Goal: Information Seeking & Learning: Learn about a topic

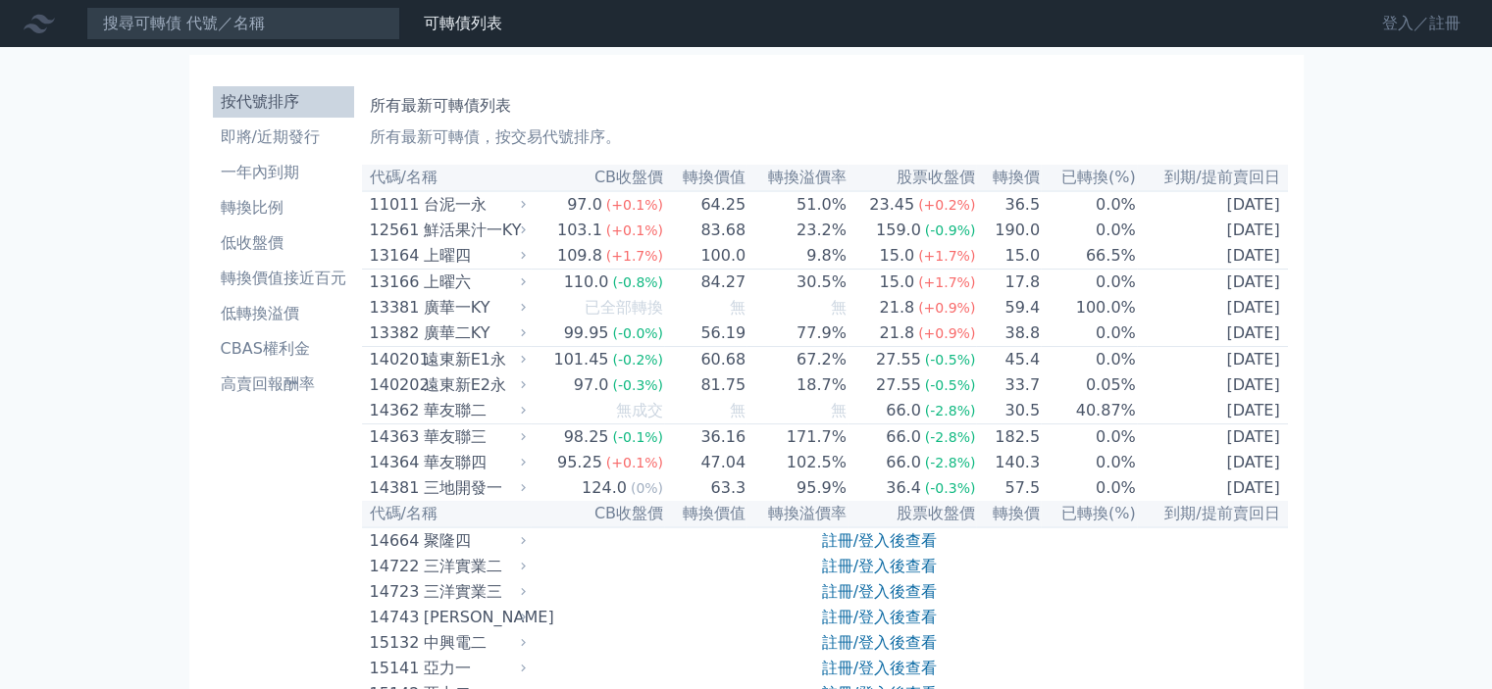
click at [1433, 34] on link "登入／註冊" at bounding box center [1421, 23] width 110 height 31
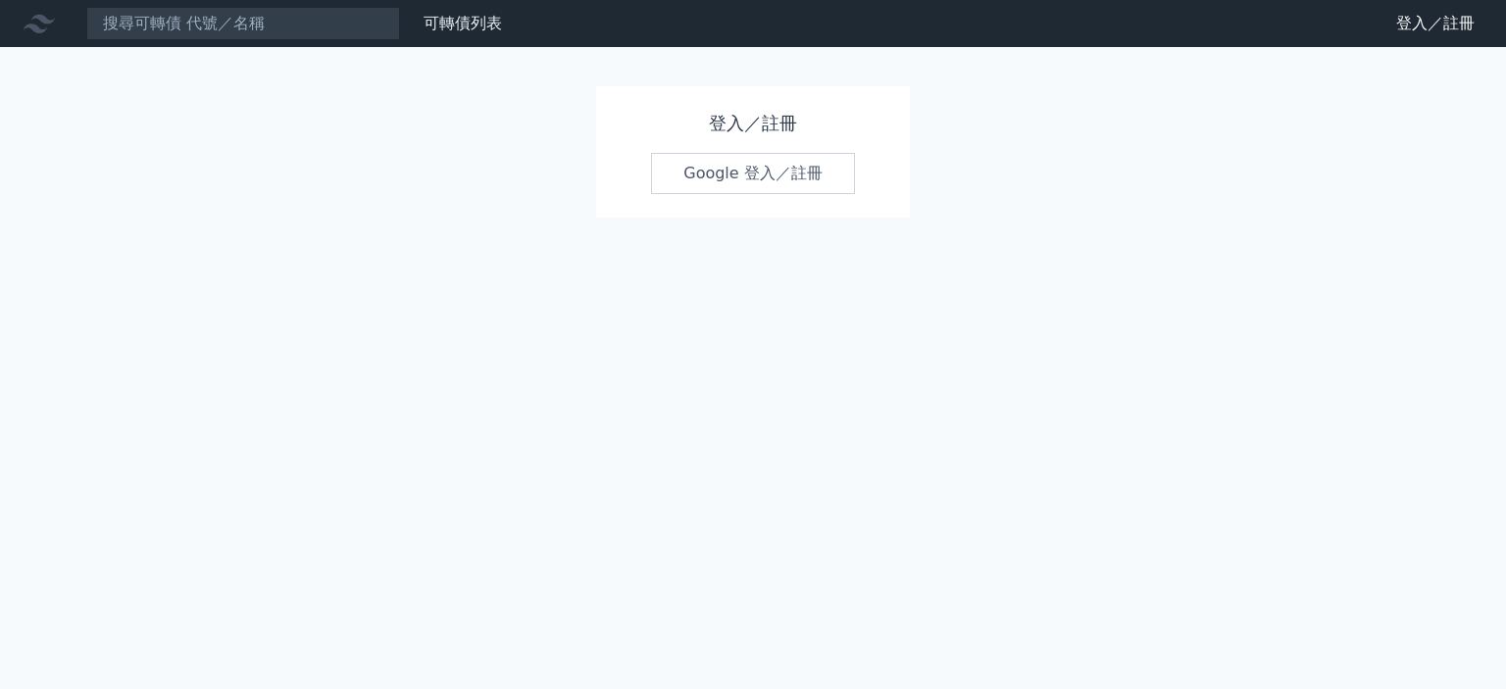
click at [822, 165] on link "Google 登入／註冊" at bounding box center [753, 173] width 204 height 41
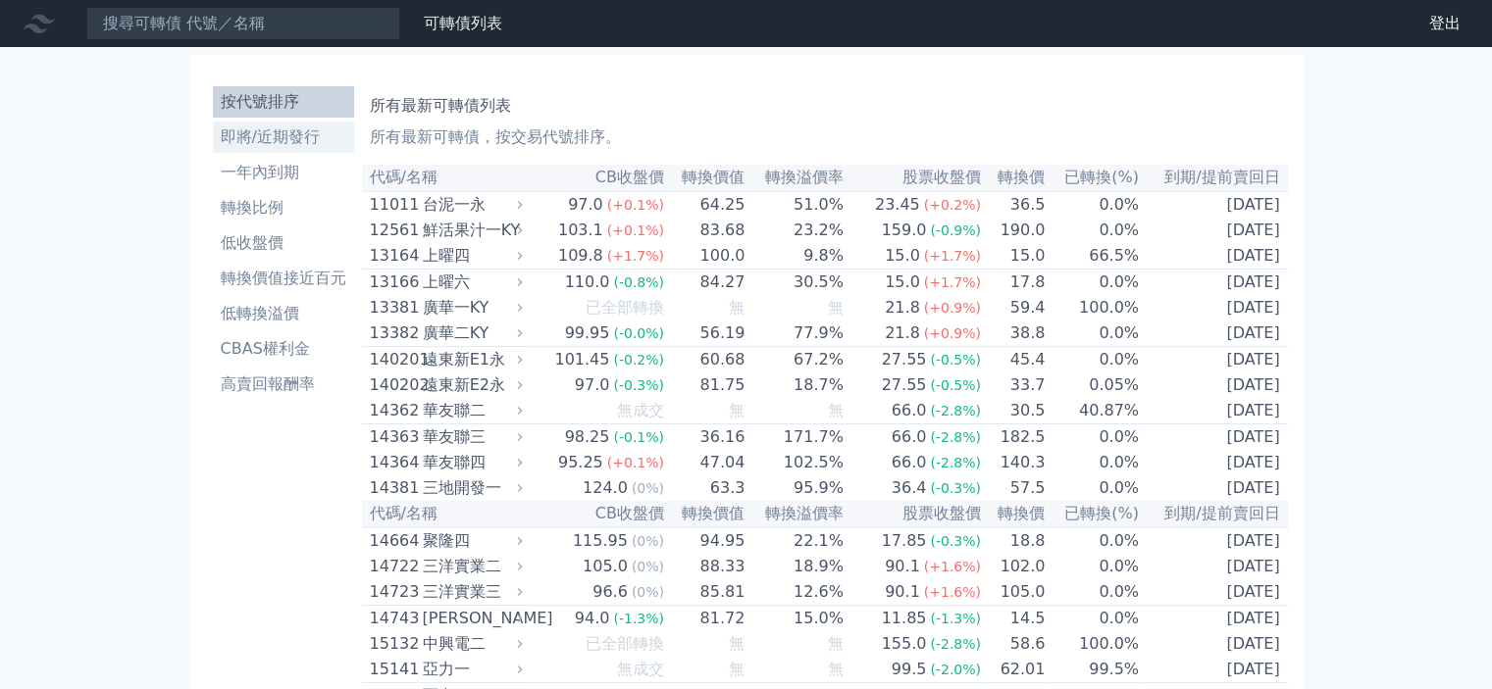
click at [293, 144] on li "即將/近期發行" at bounding box center [283, 138] width 141 height 24
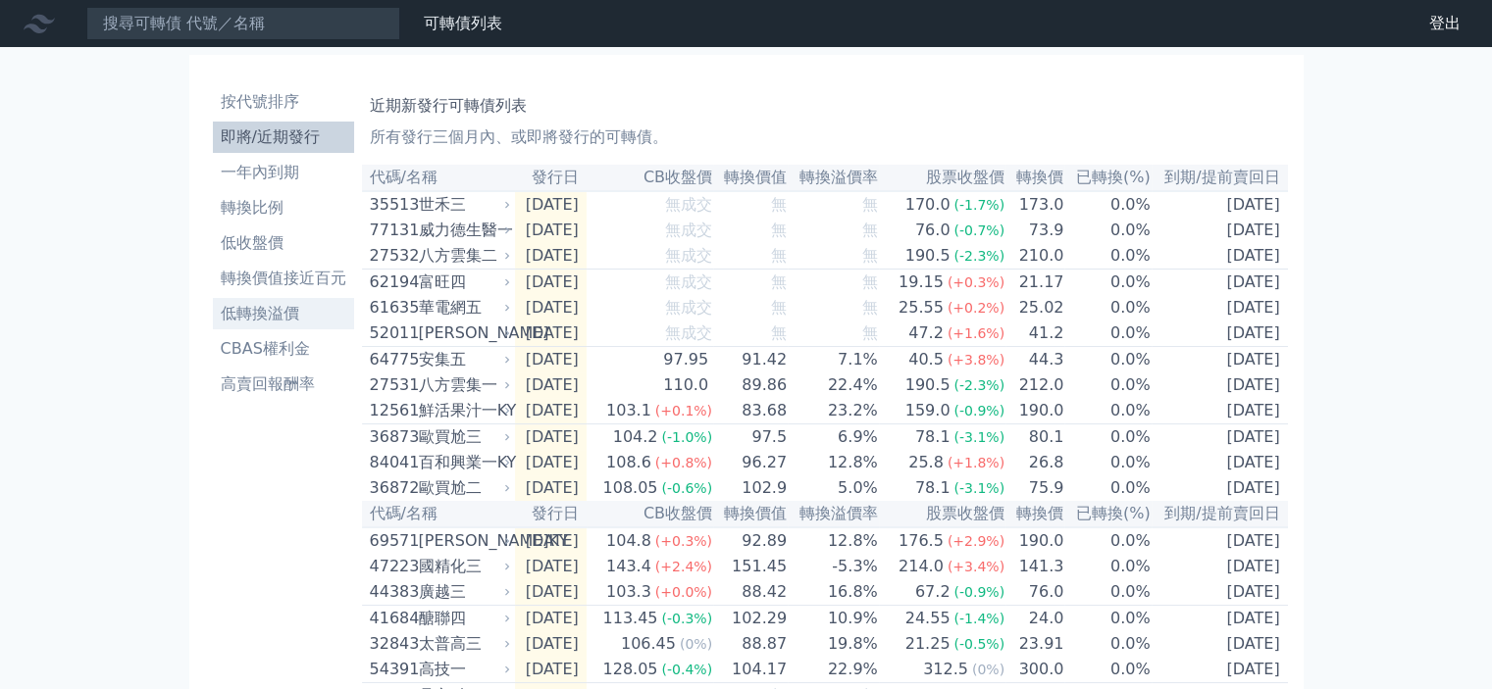
click at [267, 303] on li "低轉換溢價" at bounding box center [283, 314] width 141 height 24
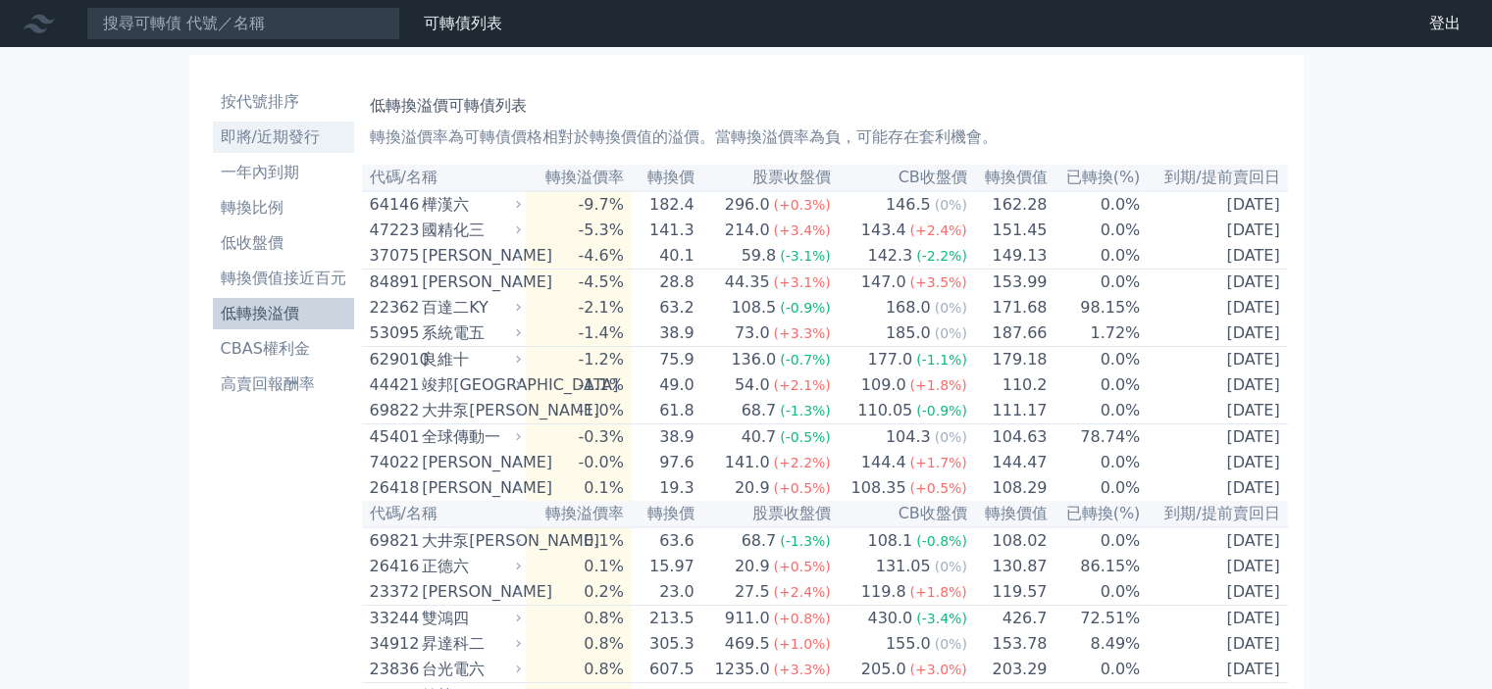
click at [297, 130] on li "即將/近期發行" at bounding box center [283, 138] width 141 height 24
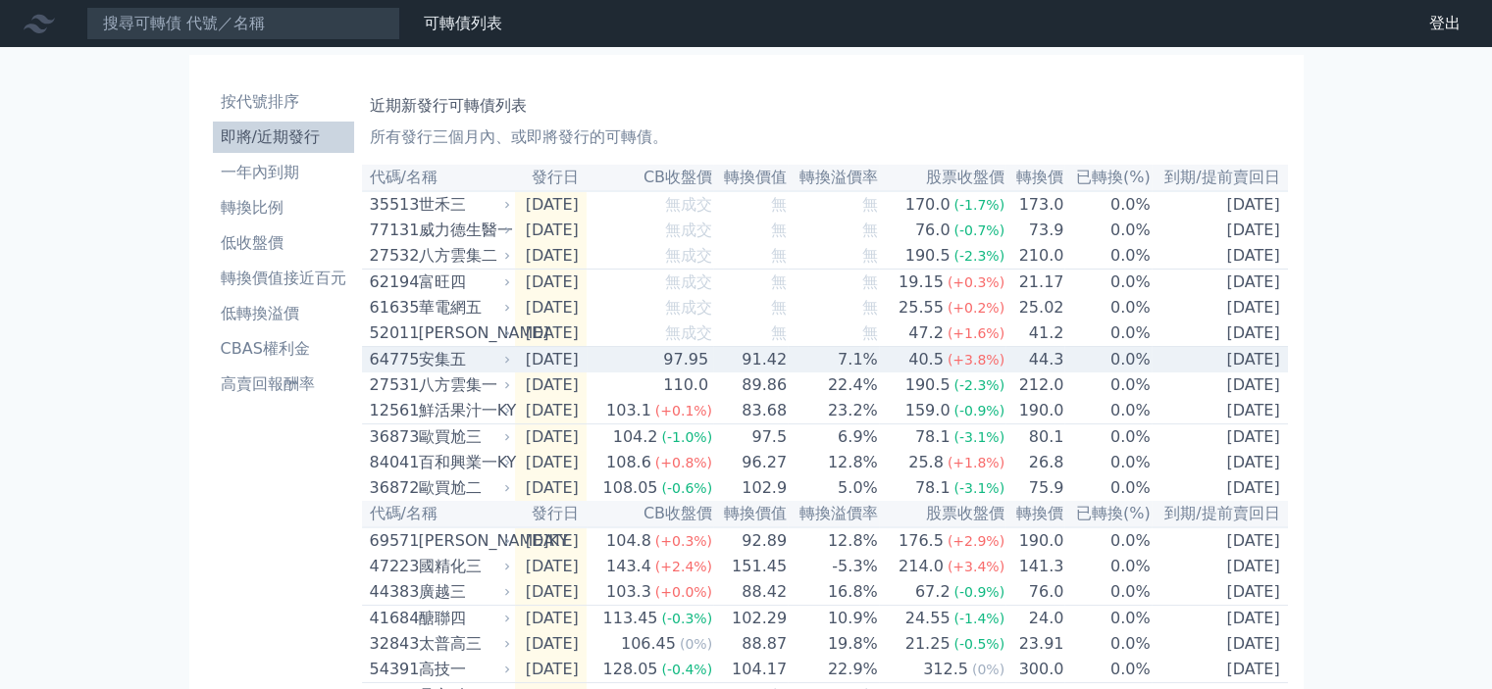
click at [488, 372] on div "安集五" at bounding box center [463, 360] width 88 height 24
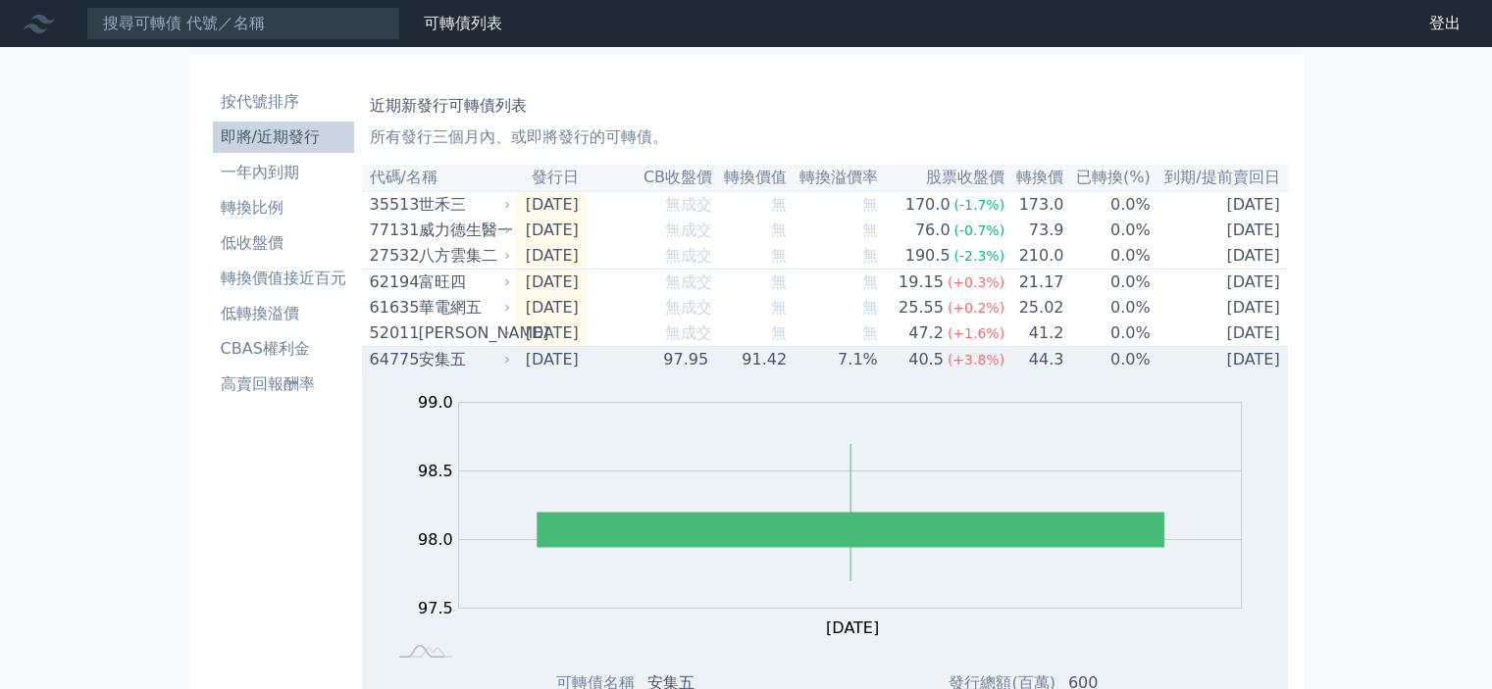
click at [508, 364] on icon at bounding box center [507, 360] width 4 height 7
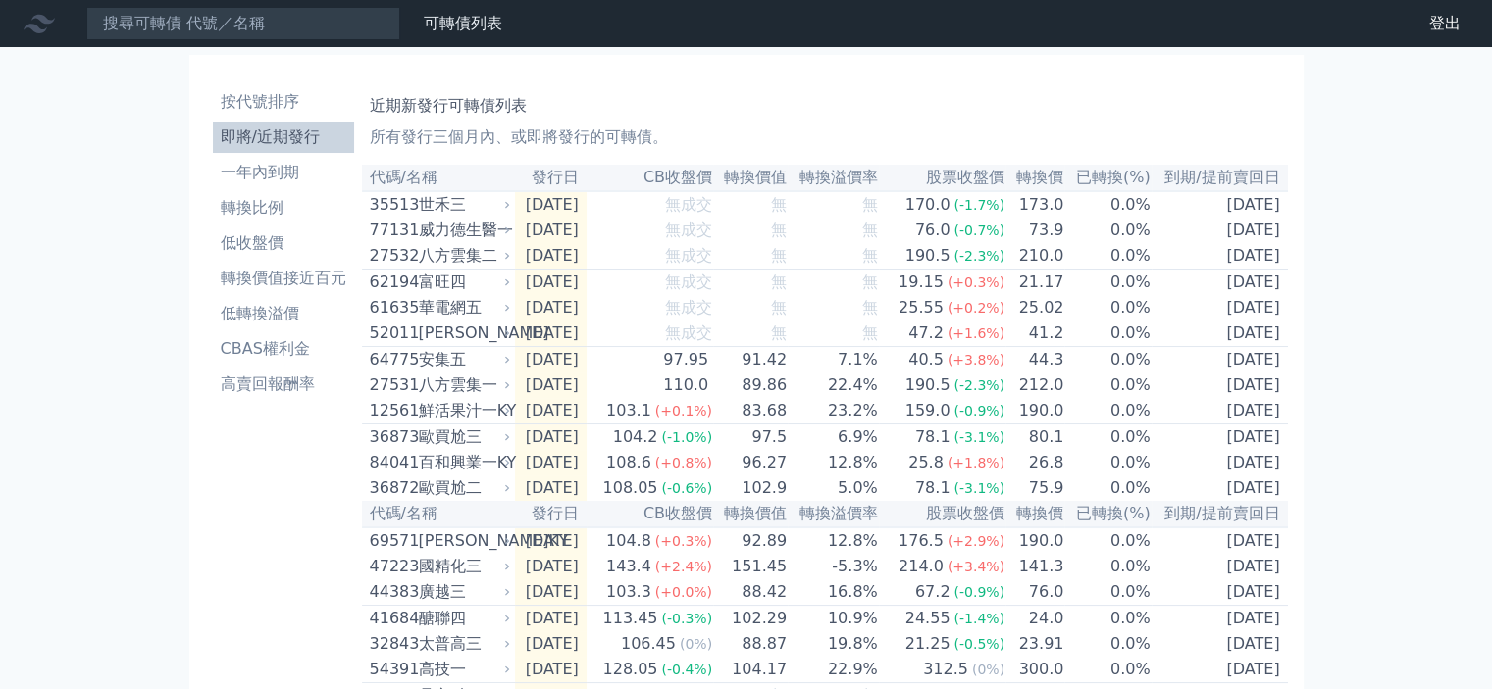
click at [169, 481] on div "可轉債列表 財務數據 可轉債列表 財務數據 登出 登出 按代號排序 即將/近期發行 一年內到期 轉換比例 低收盤價 轉換價值接近百元 低轉換溢價" at bounding box center [746, 693] width 1492 height 1387
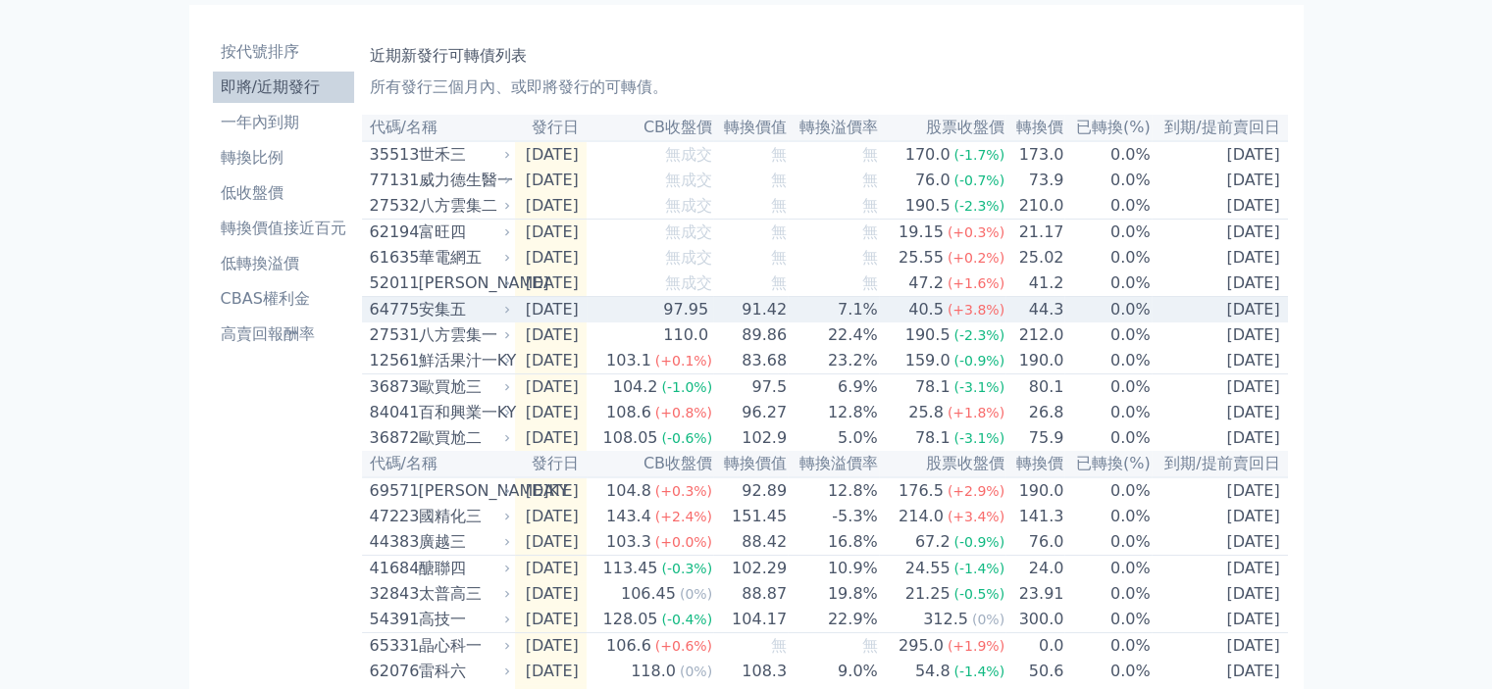
scroll to position [98, 0]
